Goal: Task Accomplishment & Management: Manage account settings

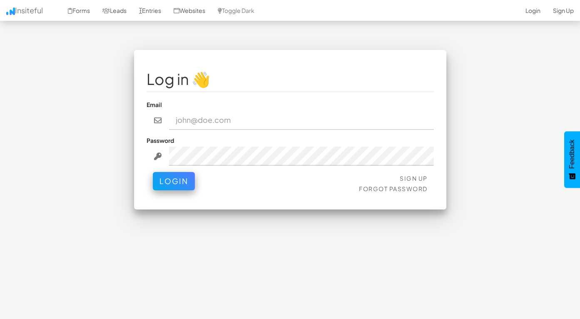
type input "admin@herenow.health"
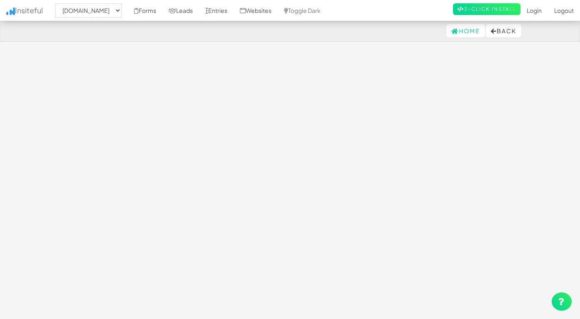
select select "2385"
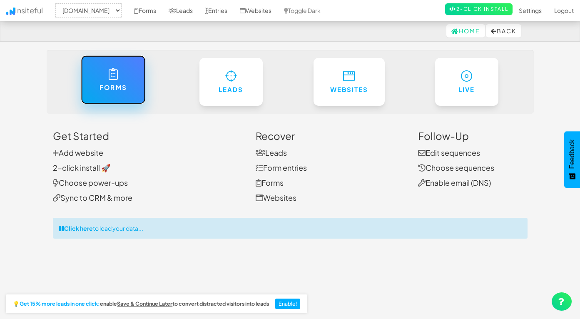
click at [104, 85] on h6 "Forms" at bounding box center [113, 87] width 30 height 7
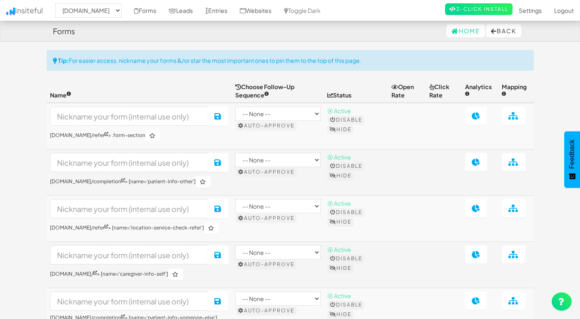
select select "2385"
click at [199, 8] on link "Leads" at bounding box center [180, 10] width 37 height 21
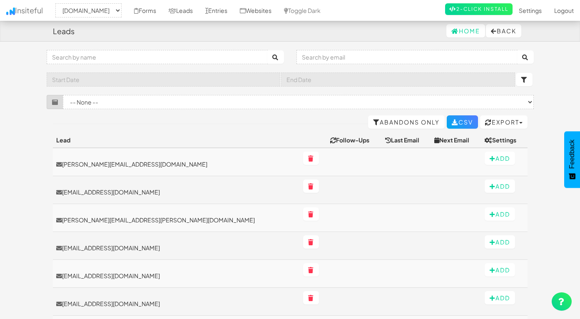
select select "2385"
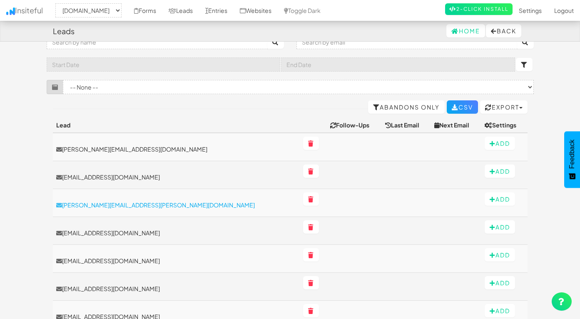
scroll to position [15, 0]
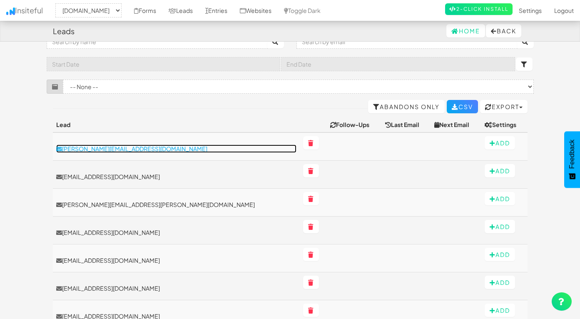
click at [118, 148] on p "elijah.jambanks@gmail.com" at bounding box center [176, 148] width 240 height 8
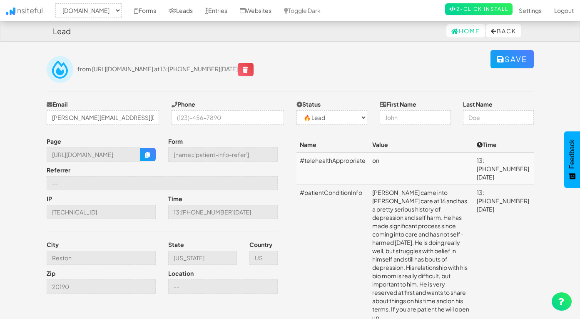
select select "2385"
select select "0"
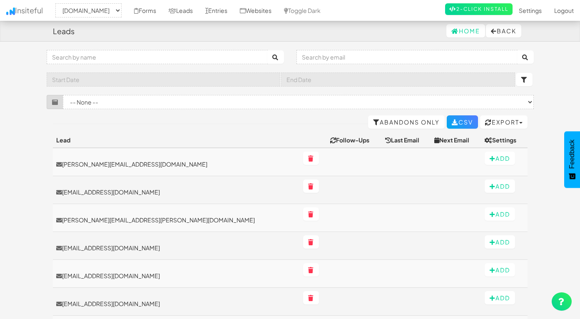
select select "2385"
click at [199, 8] on link "Leads" at bounding box center [180, 10] width 37 height 21
select select "2385"
click at [233, 11] on link "Entries" at bounding box center [216, 10] width 35 height 21
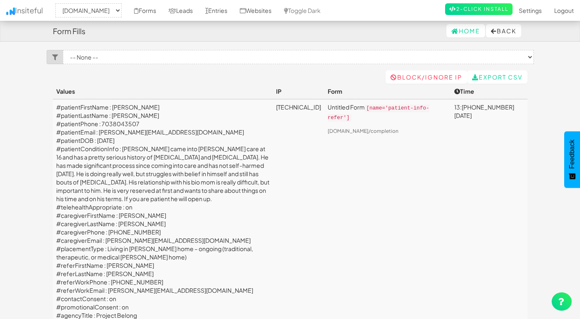
select select "2385"
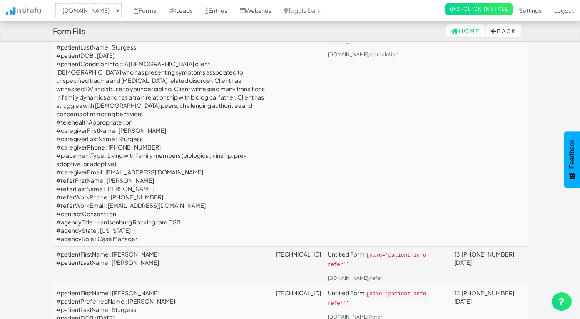
scroll to position [875, 0]
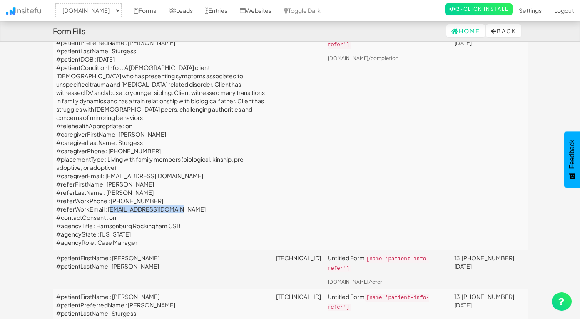
drag, startPoint x: 185, startPoint y: 237, endPoint x: 107, endPoint y: 237, distance: 78.2
click at [107, 237] on td "#patientFirstName : Charles #patientPreferredName : Ryan #patientLastName : Stu…" at bounding box center [163, 138] width 220 height 223
copy td "[EMAIL_ADDRESS][DOMAIN_NAME]"
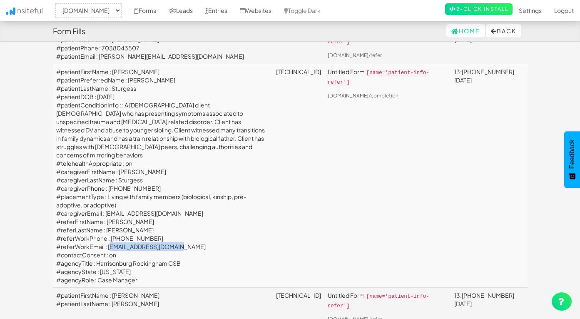
scroll to position [837, 0]
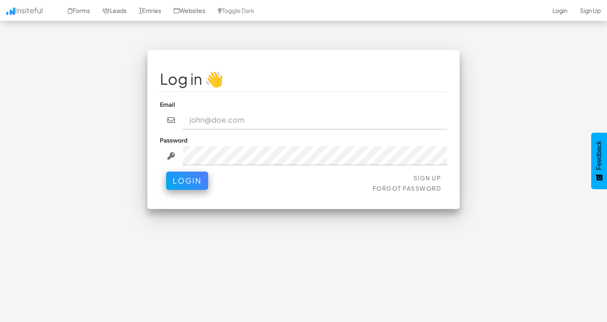
type input "[EMAIL_ADDRESS][DOMAIN_NAME]"
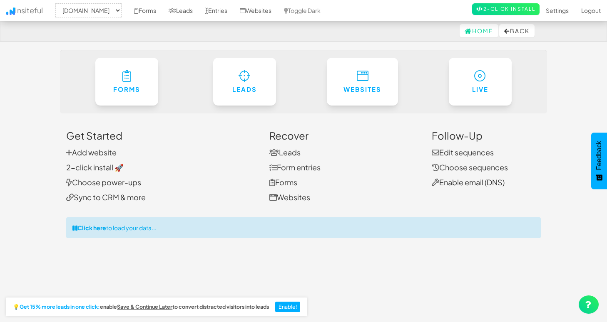
select select "2385"
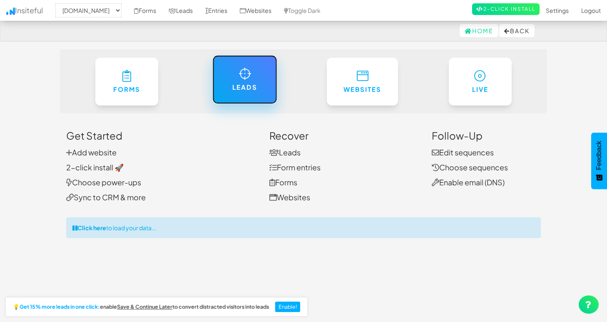
click at [268, 72] on link "Leads" at bounding box center [244, 79] width 64 height 49
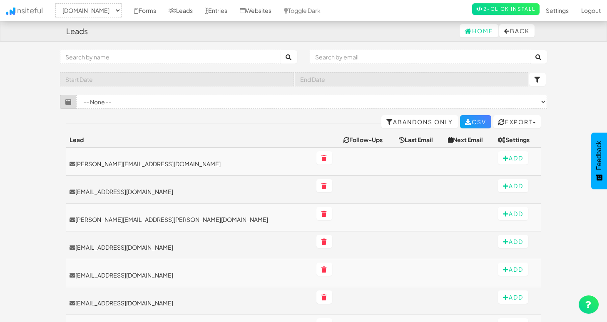
select select "2385"
click at [233, 13] on link "Entries" at bounding box center [216, 10] width 35 height 21
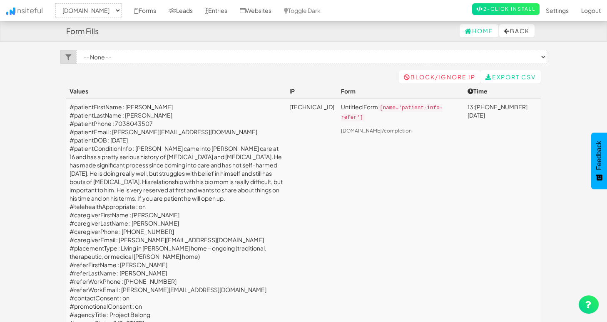
select select "2385"
